Goal: Task Accomplishment & Management: Use online tool/utility

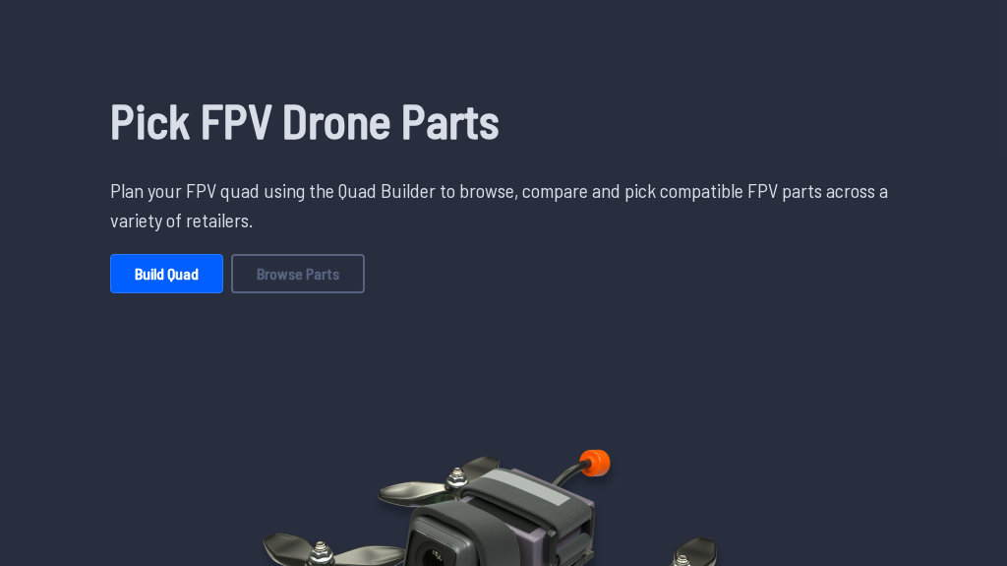
scroll to position [90, 0]
click at [181, 270] on link "Build Quad" at bounding box center [166, 272] width 113 height 39
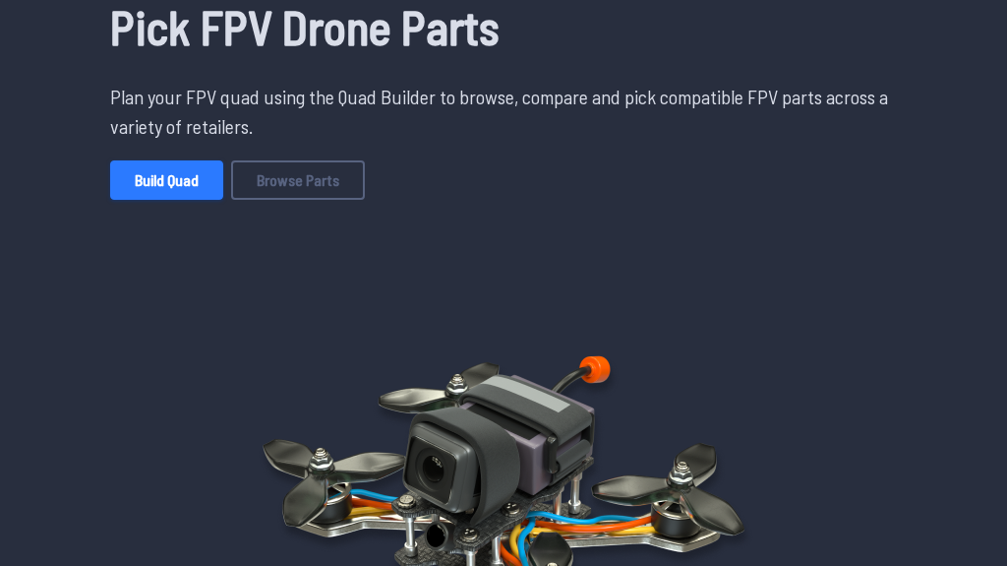
scroll to position [197, 0]
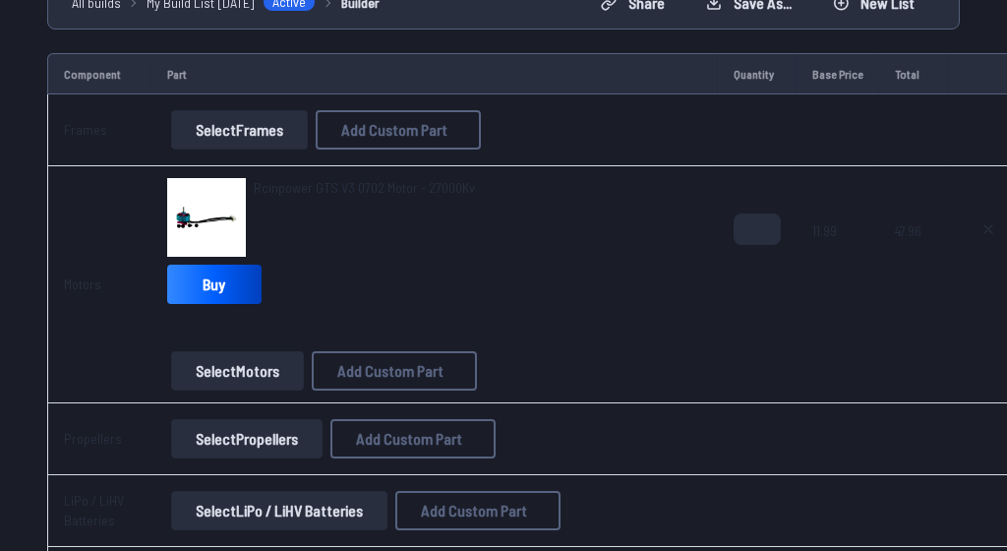
scroll to position [207, 0]
click at [995, 229] on button at bounding box center [988, 227] width 49 height 31
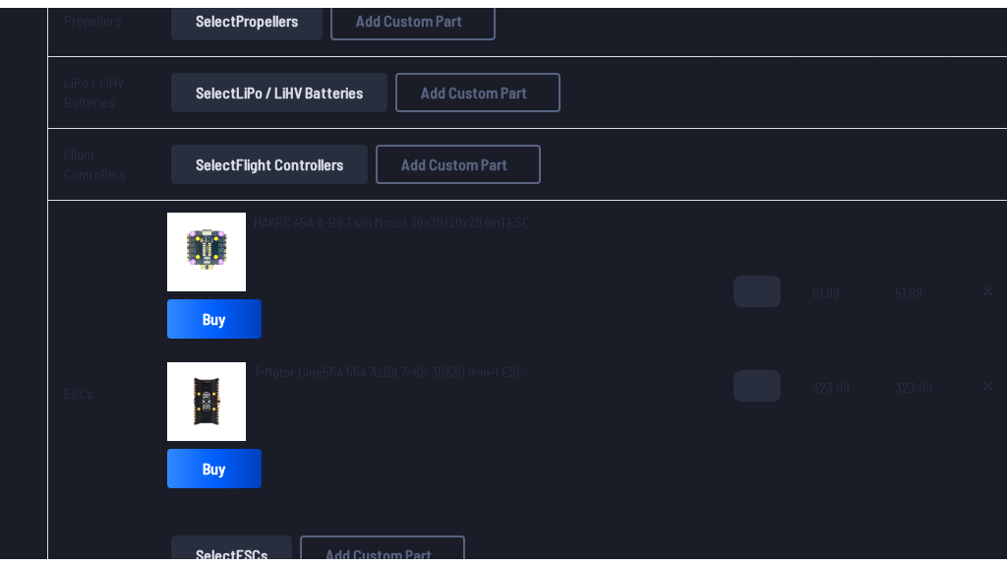
scroll to position [483, 0]
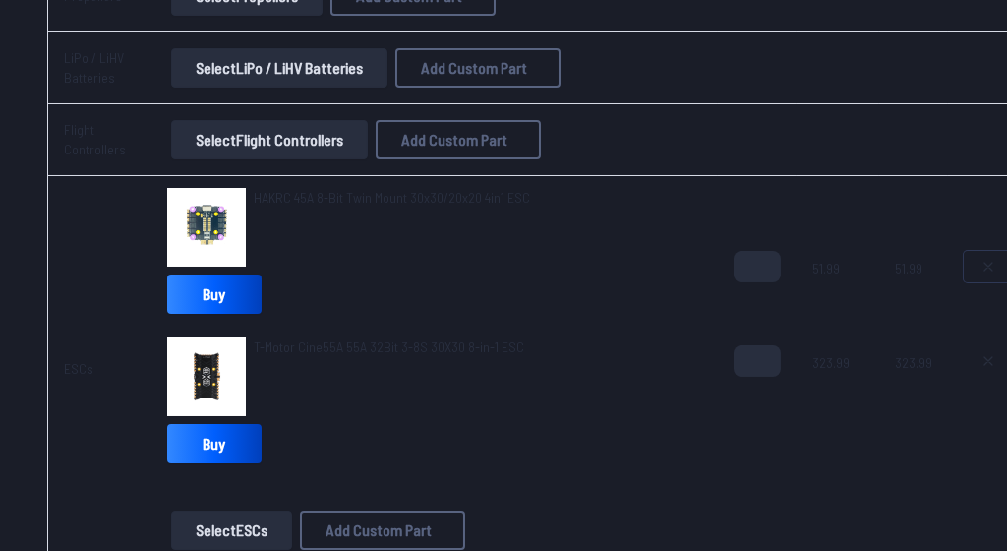
click at [985, 265] on icon at bounding box center [989, 267] width 16 height 16
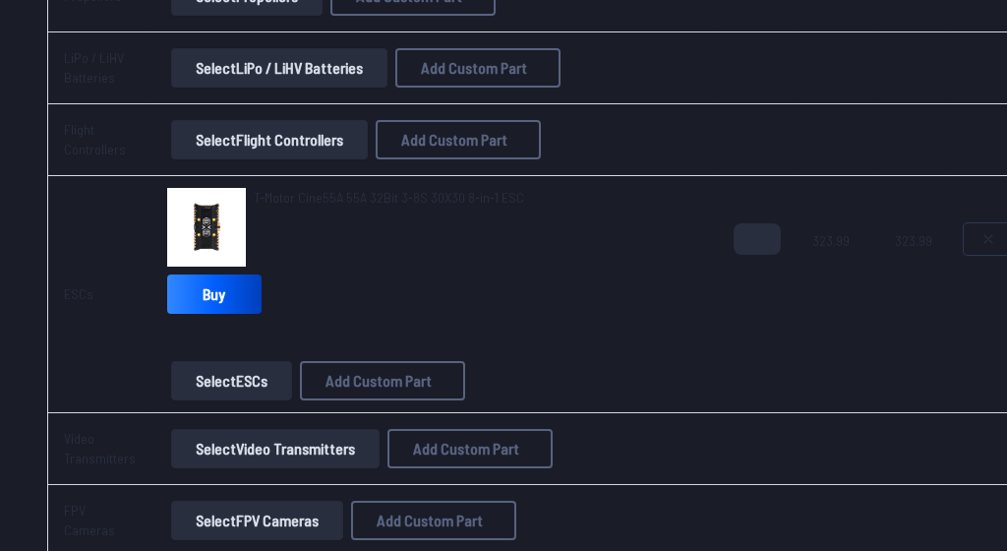
click at [985, 236] on icon at bounding box center [989, 239] width 8 height 8
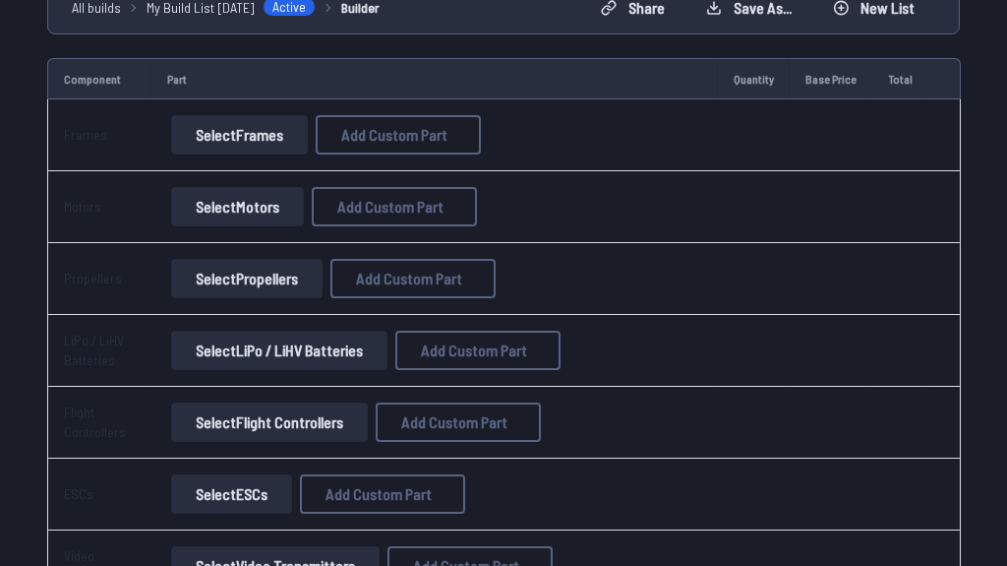
scroll to position [0, 0]
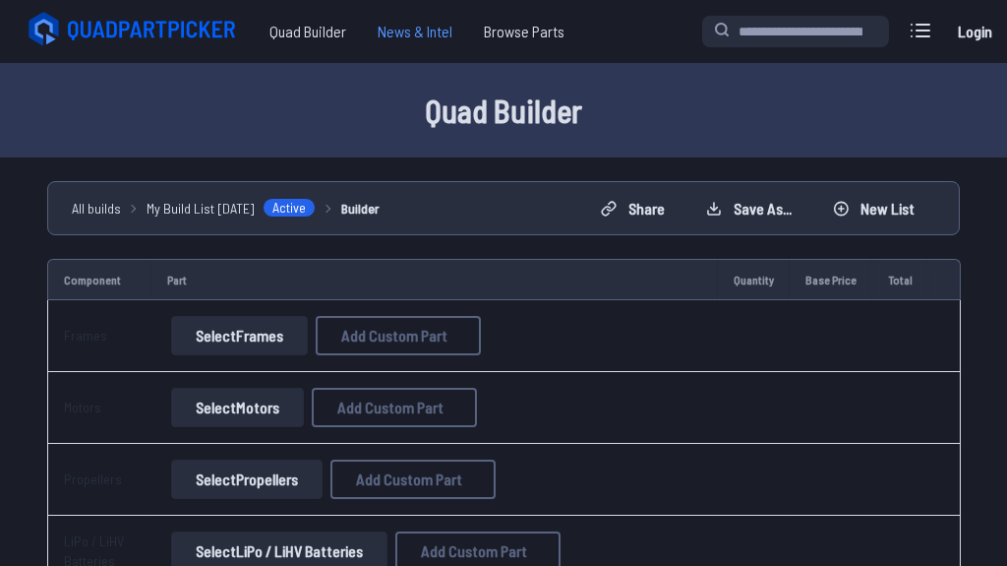
click at [437, 25] on span "News & Intel" at bounding box center [415, 31] width 106 height 39
